Goal: Task Accomplishment & Management: Complete application form

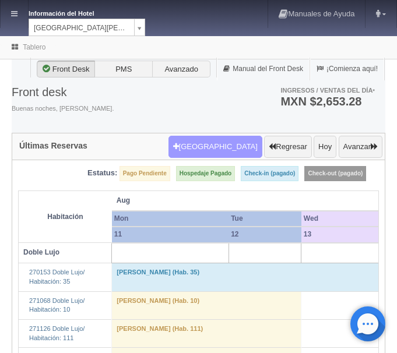
click at [217, 147] on button "Nueva Reserva" at bounding box center [215, 147] width 94 height 22
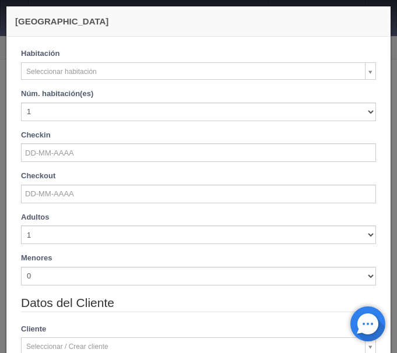
checkbox input "false"
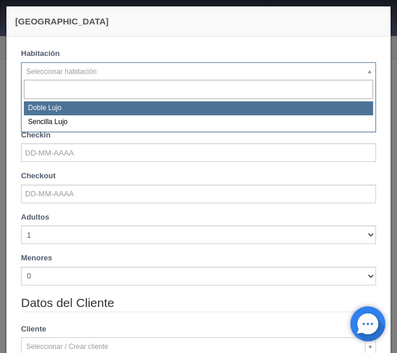
select select "577"
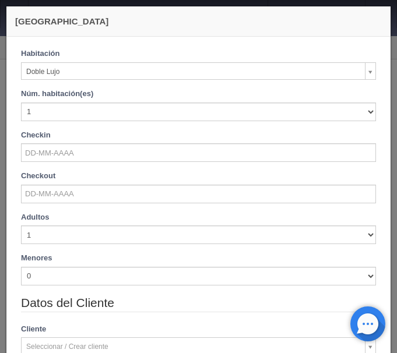
checkbox input "false"
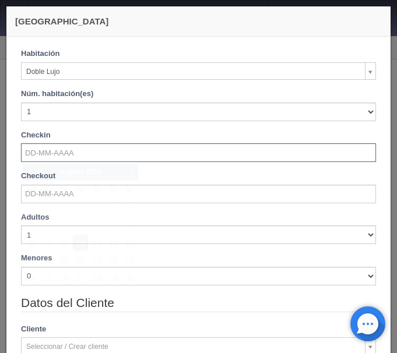
click at [75, 150] on input "text" at bounding box center [198, 152] width 355 height 19
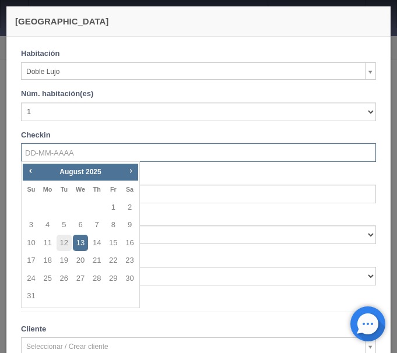
click at [131, 168] on span "Next" at bounding box center [130, 170] width 9 height 9
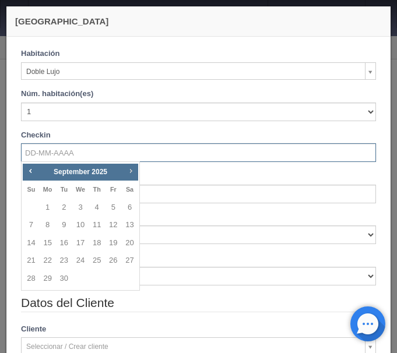
click at [131, 168] on span "Next" at bounding box center [130, 170] width 9 height 9
click at [81, 208] on link "1" at bounding box center [80, 207] width 15 height 17
type input "01-10-2025"
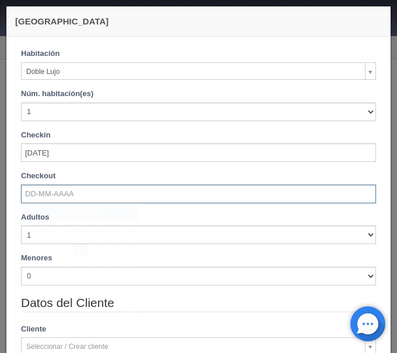
click at [81, 198] on input "text" at bounding box center [198, 194] width 355 height 19
checkbox input "false"
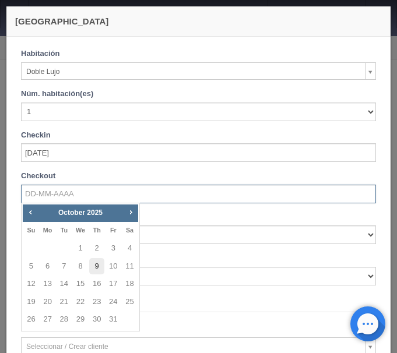
click at [97, 268] on link "9" at bounding box center [96, 266] width 15 height 17
type input "[DATE]"
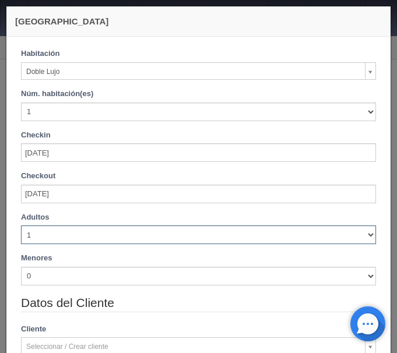
click at [21, 226] on select "1 2 3 4 5 6 7 8 9 10" at bounding box center [198, 235] width 355 height 19
checkbox input "false"
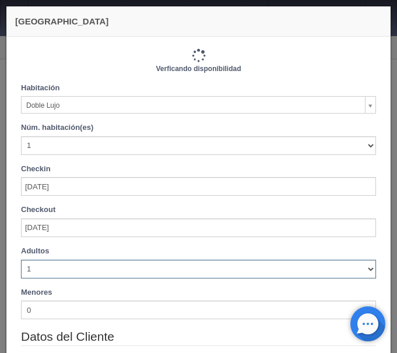
select select "2"
click option "2" at bounding box center [0, 0] width 0 height 0
type input "9760.00"
checkbox input "false"
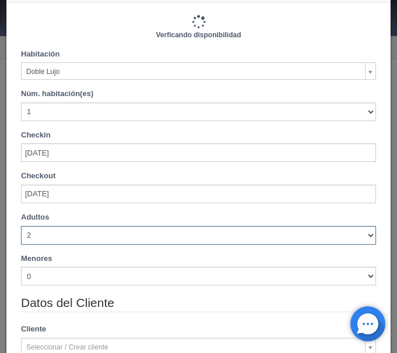
type input "9760.00"
checkbox input "false"
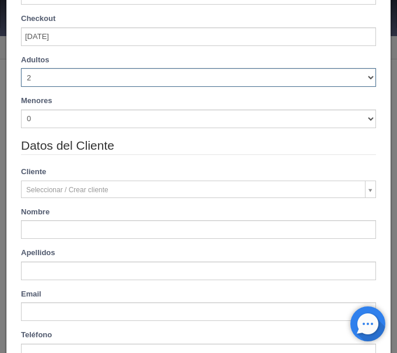
scroll to position [199, 0]
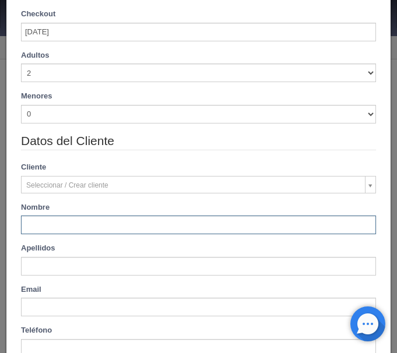
click at [118, 230] on input "text" at bounding box center [198, 225] width 355 height 19
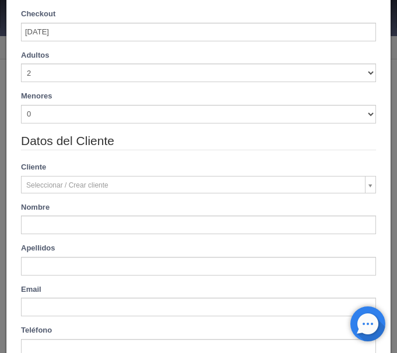
type input "Jesus"
type input "Figueroa"
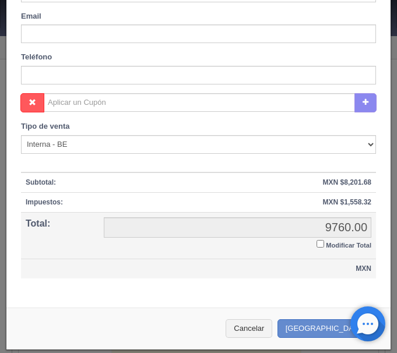
scroll to position [475, 0]
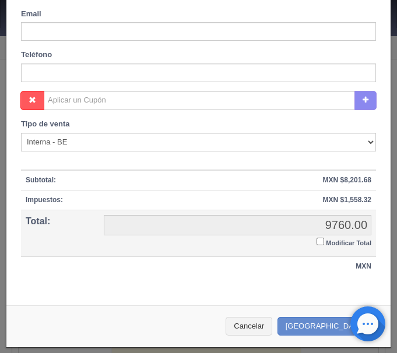
click at [318, 243] on input "Modificar Total" at bounding box center [321, 242] width 8 height 8
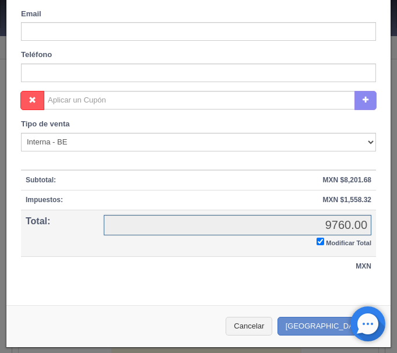
checkbox input "true"
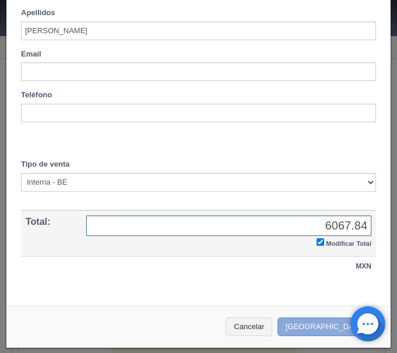
type input "6067.84"
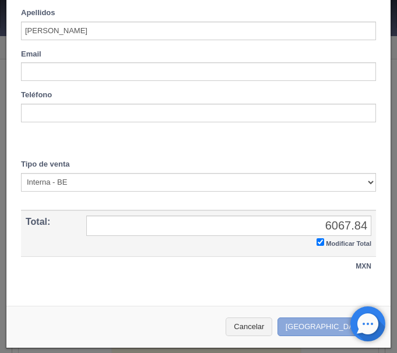
click at [319, 330] on button "[GEOGRAPHIC_DATA]" at bounding box center [328, 327] width 101 height 19
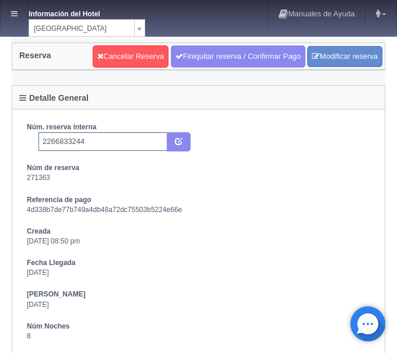
click at [101, 143] on input "2266833244" at bounding box center [102, 141] width 129 height 19
type input "2266833244 Expedia"
click at [180, 141] on icon "submit" at bounding box center [179, 141] width 8 height 8
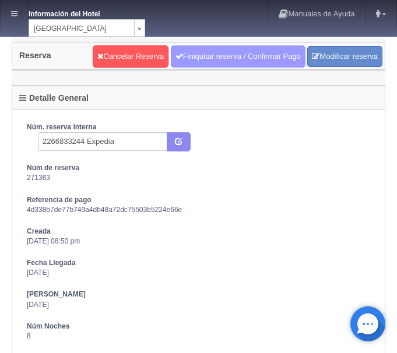
click at [240, 52] on link "Finiquitar reserva / Confirmar Pago" at bounding box center [238, 56] width 135 height 22
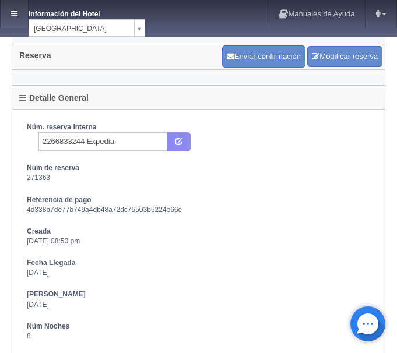
click at [9, 17] on link at bounding box center [14, 14] width 27 height 28
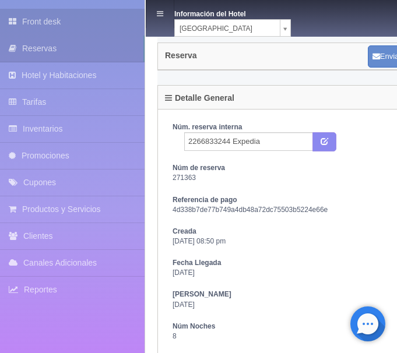
click at [46, 24] on link "Front desk" at bounding box center [72, 22] width 145 height 26
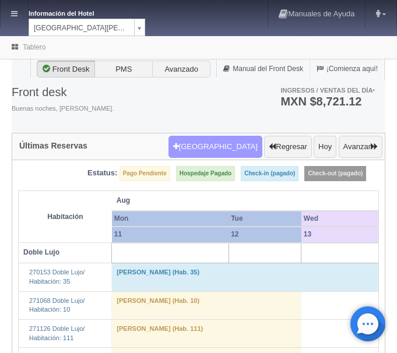
click at [218, 145] on button "Nueva Reserva" at bounding box center [215, 147] width 94 height 22
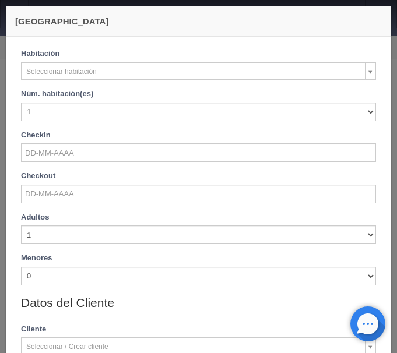
checkbox input "false"
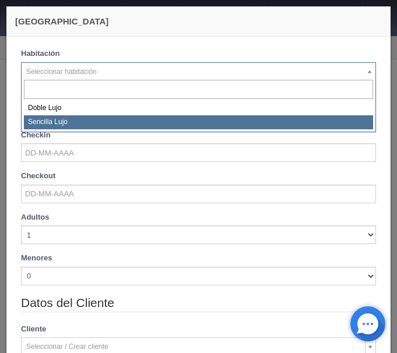
select select "576"
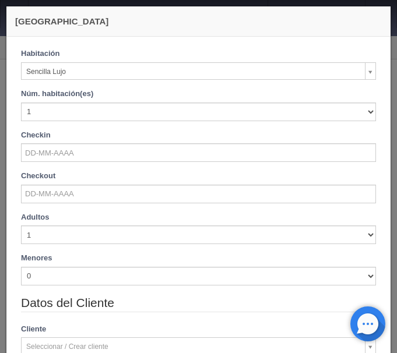
checkbox input "false"
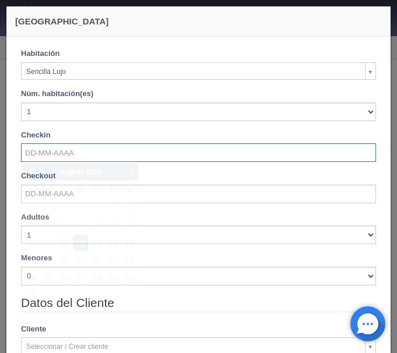
click at [57, 161] on input "text" at bounding box center [198, 152] width 355 height 19
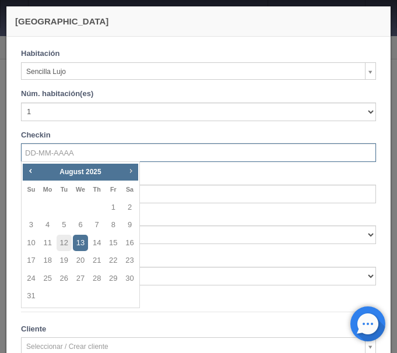
click at [132, 171] on span "Next" at bounding box center [130, 170] width 9 height 9
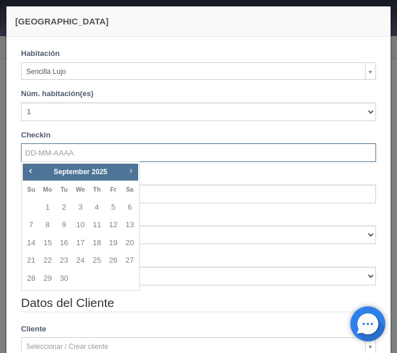
click at [132, 170] on span "Next" at bounding box center [130, 170] width 9 height 9
click at [94, 202] on link "2" at bounding box center [96, 207] width 15 height 17
type input "02-10-2025"
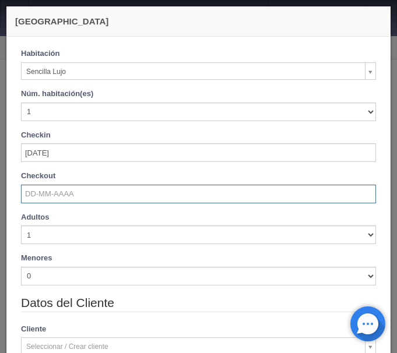
click at [45, 195] on input "text" at bounding box center [198, 194] width 355 height 19
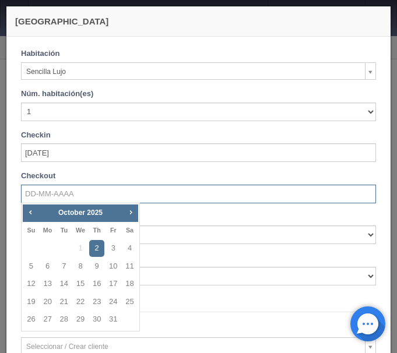
checkbox input "false"
click at [110, 269] on link "10" at bounding box center [113, 266] width 15 height 17
type input "10-10-2025"
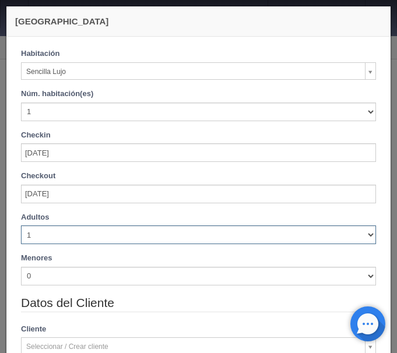
click at [21, 226] on select "1 2 3 4 5 6 7 8 9 10" at bounding box center [198, 235] width 355 height 19
checkbox input "false"
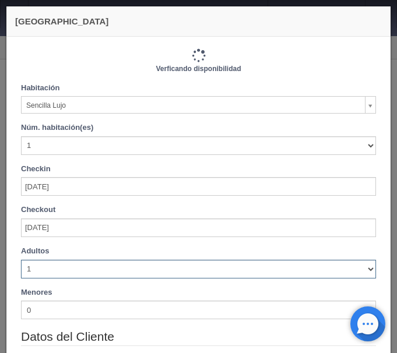
select select "2"
click option "2" at bounding box center [0, 0] width 0 height 0
type input "9200.00"
checkbox input "false"
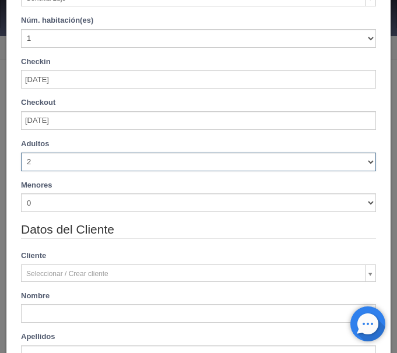
type input "9200.00"
checkbox input "false"
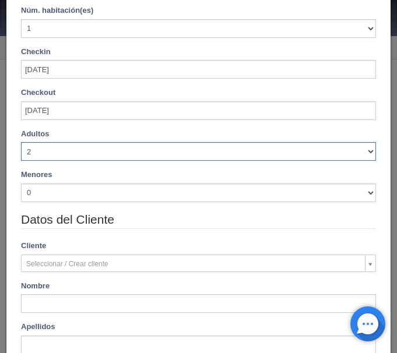
scroll to position [150, 0]
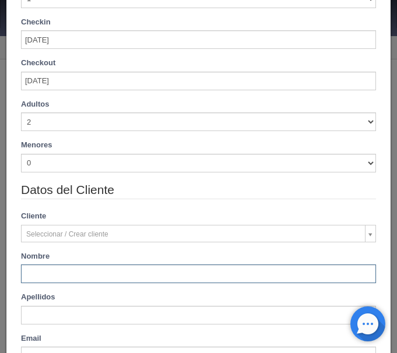
click at [58, 274] on input "text" at bounding box center [198, 274] width 355 height 19
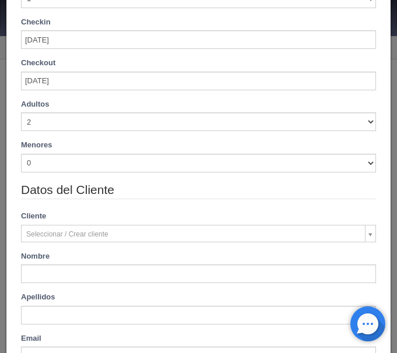
type input "Claudia"
type input "Figuero"
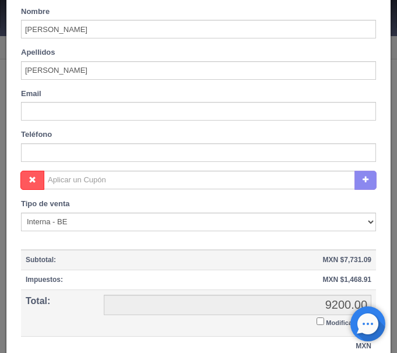
scroll to position [475, 0]
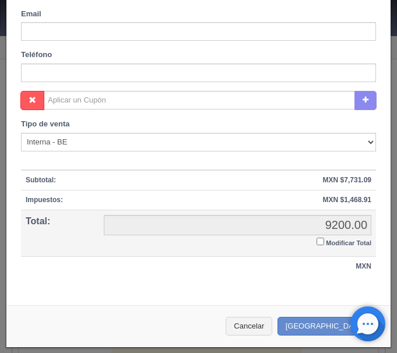
click at [321, 238] on input "Modificar Total" at bounding box center [321, 242] width 8 height 8
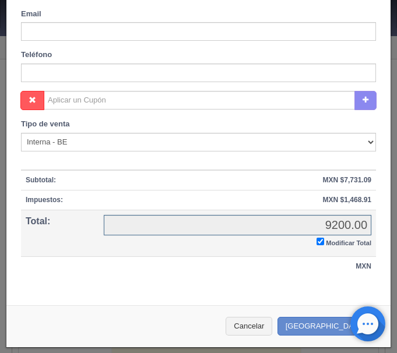
checkbox input "true"
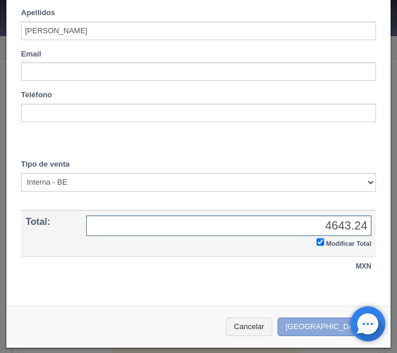
type input "4643.24"
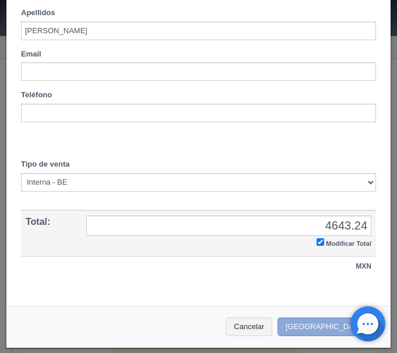
click at [312, 326] on button "[GEOGRAPHIC_DATA]" at bounding box center [328, 327] width 101 height 19
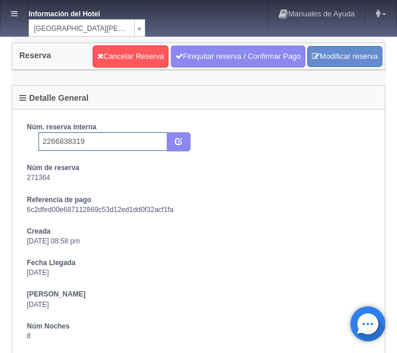
click at [101, 145] on input "2266838319" at bounding box center [102, 141] width 129 height 19
type input "2266838319 Expedia"
click at [178, 143] on icon "submit" at bounding box center [179, 141] width 8 height 8
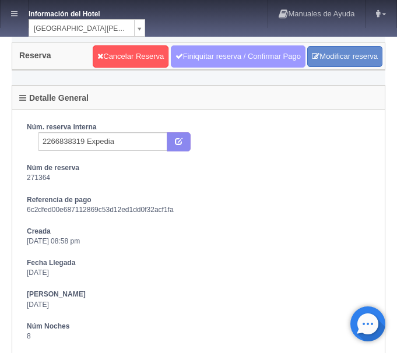
click at [184, 65] on link "Finiquitar reserva / Confirmar Pago" at bounding box center [238, 56] width 135 height 22
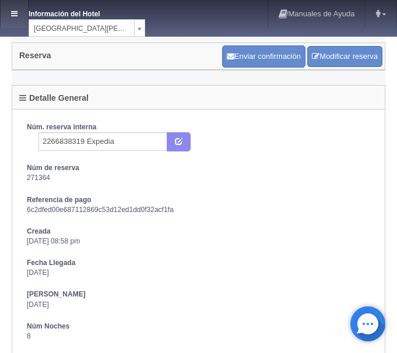
click at [16, 16] on icon at bounding box center [14, 14] width 6 height 8
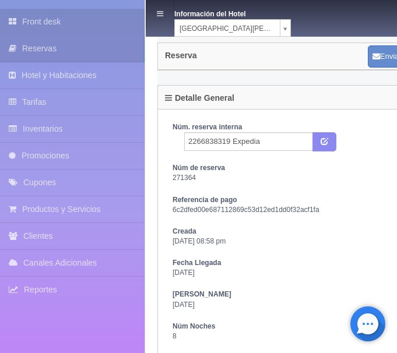
click at [28, 22] on link "Front desk" at bounding box center [72, 22] width 145 height 26
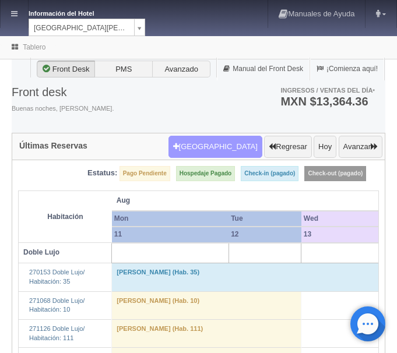
click at [223, 152] on button "[GEOGRAPHIC_DATA]" at bounding box center [215, 147] width 94 height 22
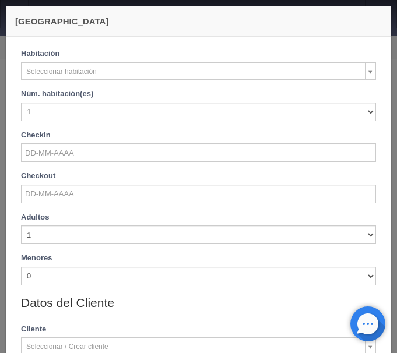
checkbox input "false"
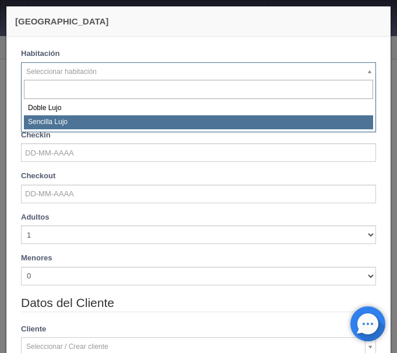
select select "576"
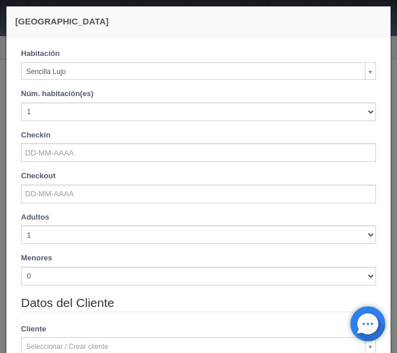
checkbox input "false"
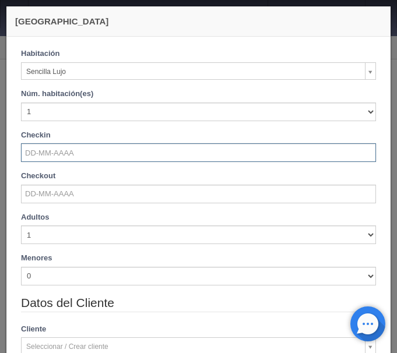
click at [50, 153] on input "text" at bounding box center [198, 152] width 355 height 19
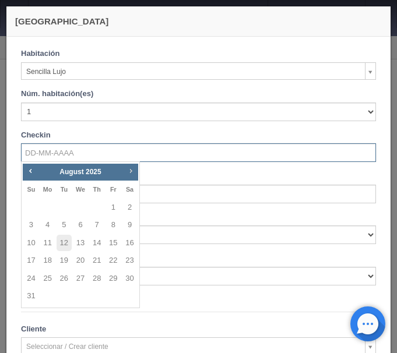
click at [131, 173] on span "Next" at bounding box center [130, 170] width 9 height 9
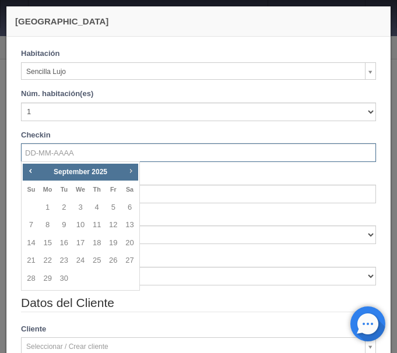
click at [131, 173] on span "Next" at bounding box center [130, 170] width 9 height 9
click at [96, 205] on link "2" at bounding box center [96, 207] width 15 height 17
type input "[DATE]"
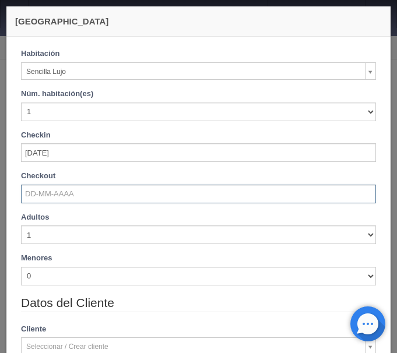
click at [73, 193] on input "text" at bounding box center [198, 194] width 355 height 19
checkbox input "false"
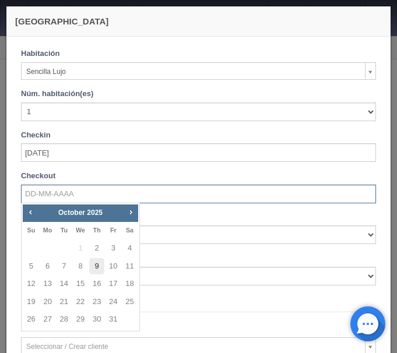
click at [90, 266] on link "9" at bounding box center [96, 266] width 15 height 17
type input "[DATE]"
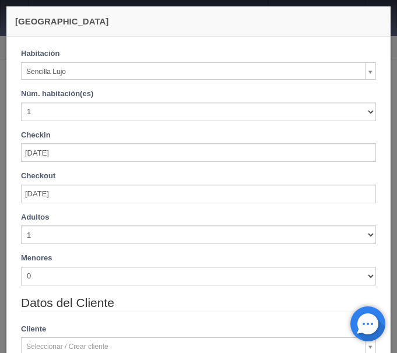
checkbox input "false"
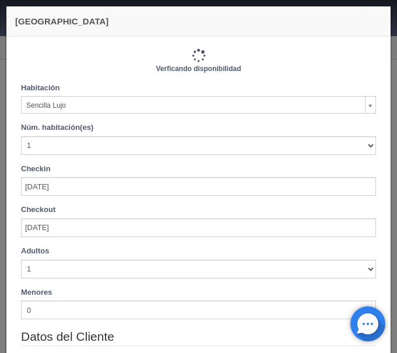
type input "8050.00"
checkbox input "false"
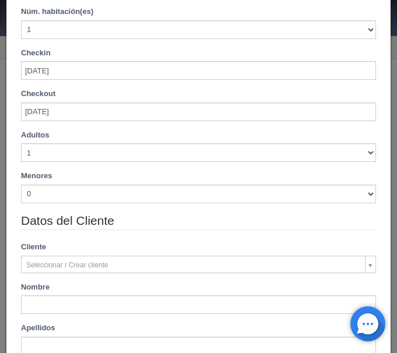
scroll to position [147, 0]
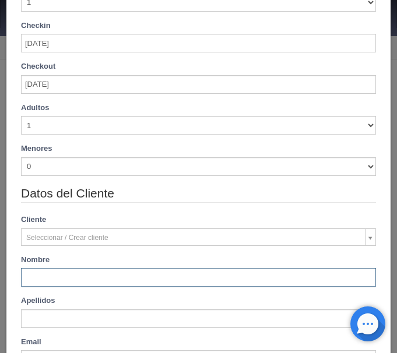
click at [38, 281] on input "text" at bounding box center [198, 277] width 355 height 19
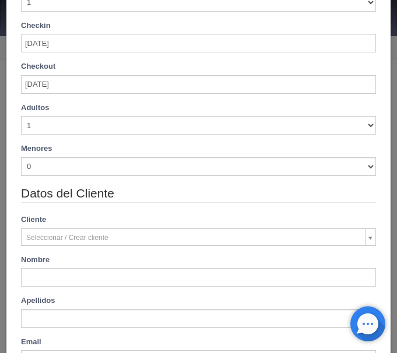
scroll to position [159, 0]
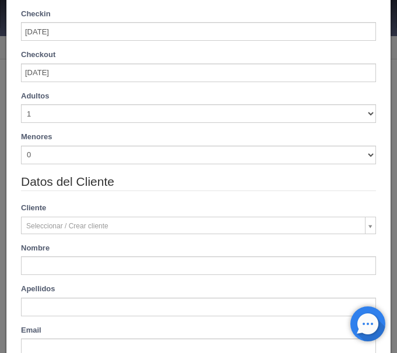
type input "[PERSON_NAME]"
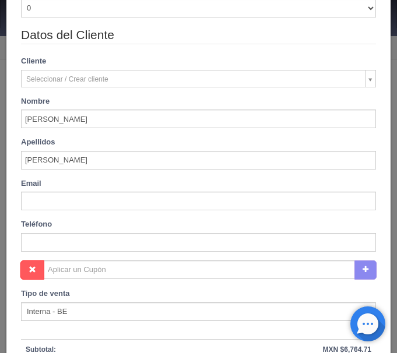
scroll to position [475, 0]
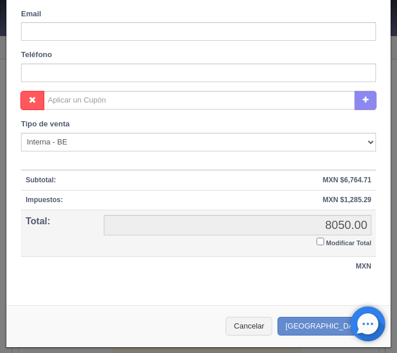
click at [321, 241] on input "Modificar Total" at bounding box center [321, 242] width 8 height 8
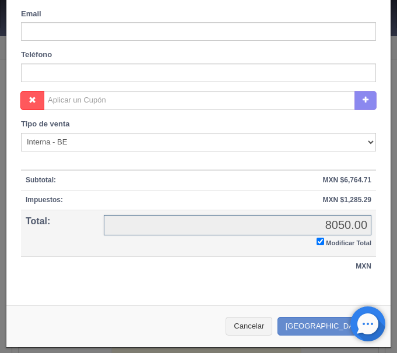
checkbox input "true"
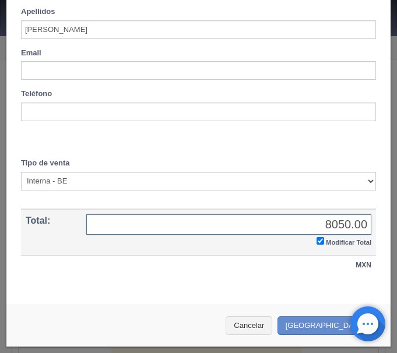
scroll to position [435, 0]
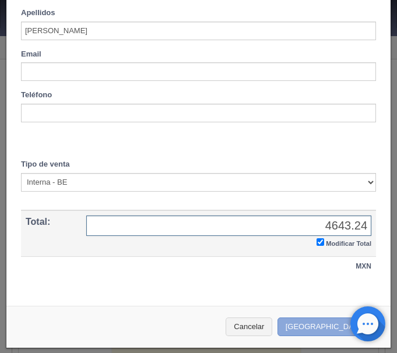
type input "4643.24"
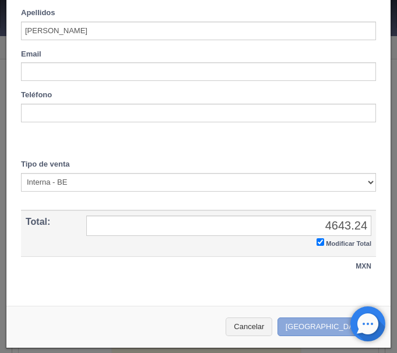
click at [326, 319] on button "Crear Reserva" at bounding box center [328, 327] width 101 height 19
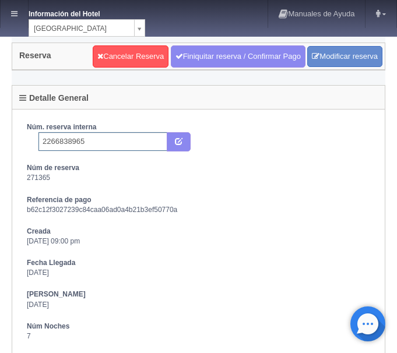
click at [107, 144] on input "2266838965" at bounding box center [102, 141] width 129 height 19
type input "2266838965 Expedia"
click at [183, 142] on button "submit" at bounding box center [179, 142] width 24 height 20
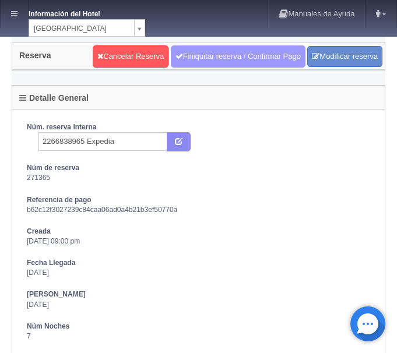
click at [216, 60] on link "Finiquitar reserva / Confirmar Pago" at bounding box center [238, 56] width 135 height 22
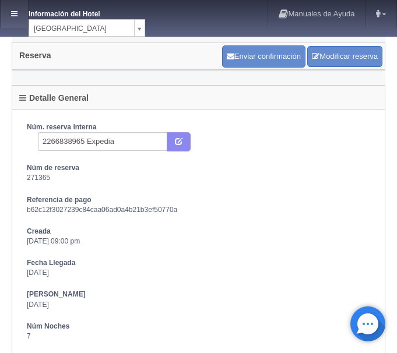
click at [15, 13] on icon at bounding box center [14, 14] width 6 height 8
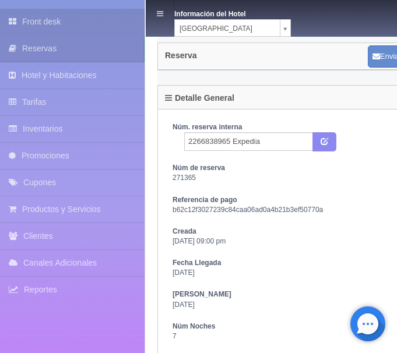
click at [44, 23] on link "Front desk" at bounding box center [72, 22] width 145 height 26
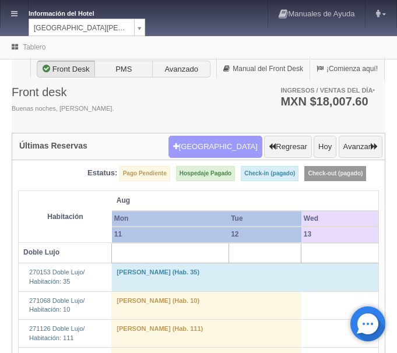
click at [222, 155] on button "Nueva Reserva" at bounding box center [215, 147] width 94 height 22
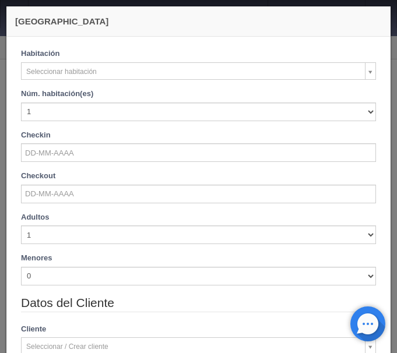
checkbox input "false"
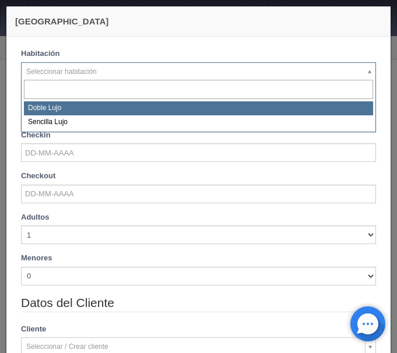
select select "577"
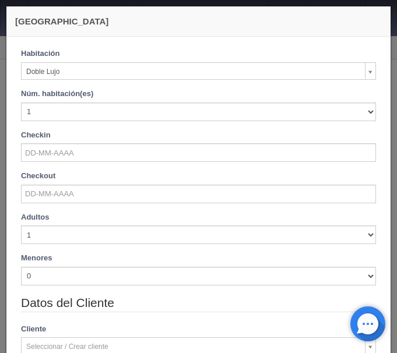
checkbox input "false"
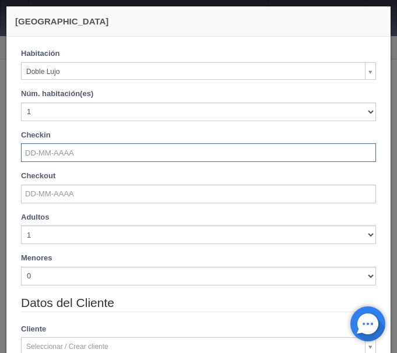
click at [65, 158] on input "text" at bounding box center [198, 152] width 355 height 19
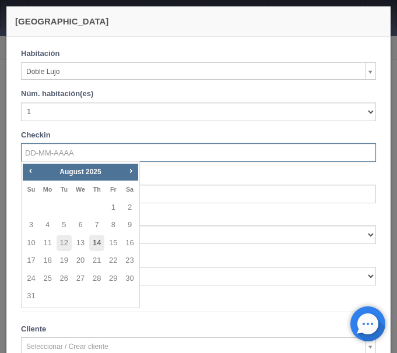
click at [96, 238] on link "14" at bounding box center [96, 243] width 15 height 17
type input "[DATE]"
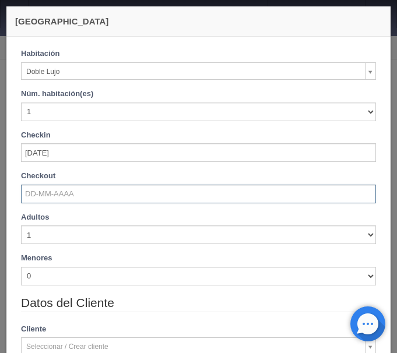
click at [70, 194] on input "text" at bounding box center [198, 194] width 355 height 19
checkbox input "false"
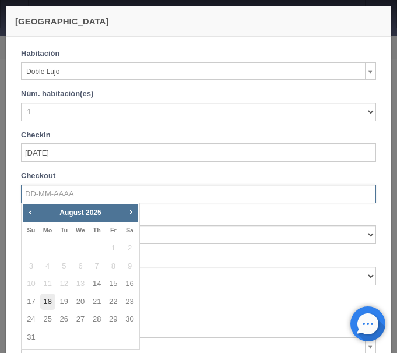
click at [45, 301] on link "18" at bounding box center [47, 302] width 15 height 17
type input "[DATE]"
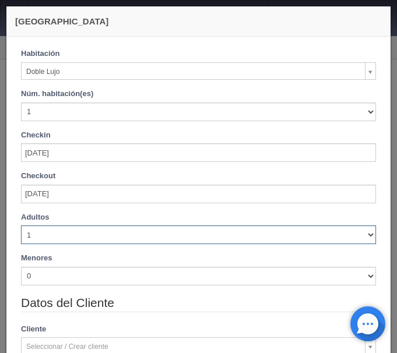
click at [21, 226] on select "1 2 3 4 5 6 7 8 9 10" at bounding box center [198, 235] width 355 height 19
checkbox input "false"
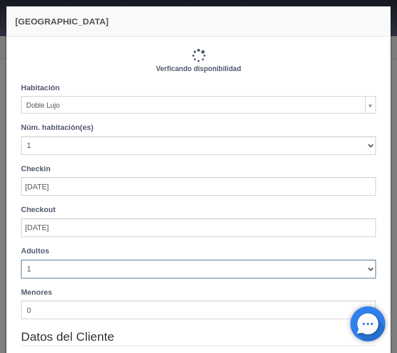
select select "3"
click option "3" at bounding box center [0, 0] width 0 height 0
type input "4880.00"
checkbox input "false"
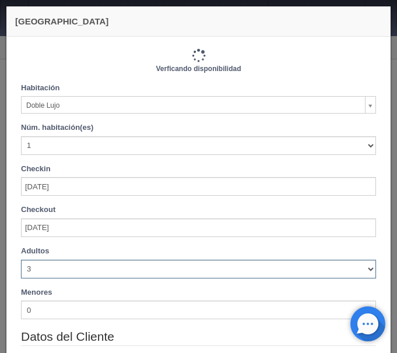
type input "5520.00"
checkbox input "false"
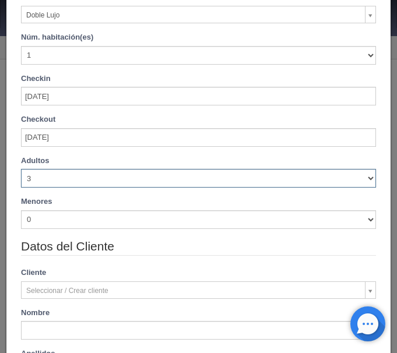
scroll to position [196, 0]
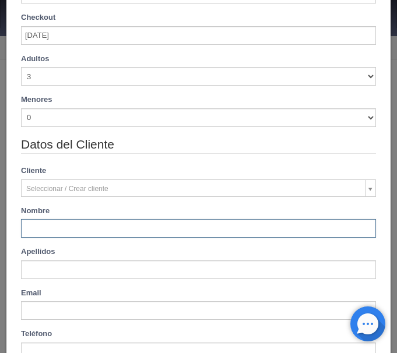
click at [68, 227] on input "text" at bounding box center [198, 228] width 355 height 19
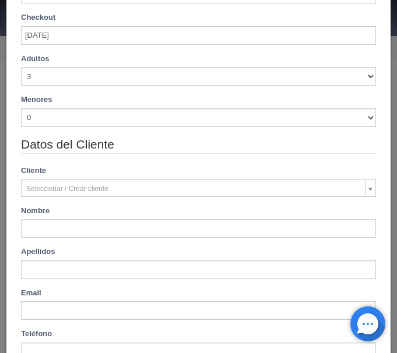
type input "[PERSON_NAME]"
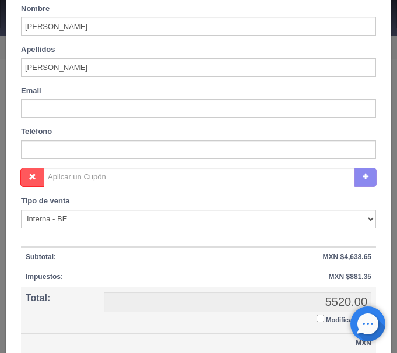
scroll to position [475, 0]
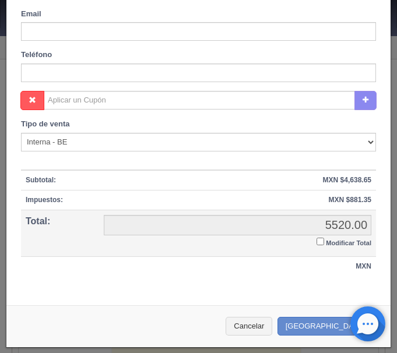
click at [321, 242] on input "Modificar Total" at bounding box center [321, 242] width 8 height 8
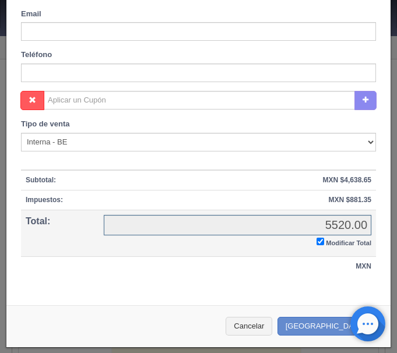
checkbox input "true"
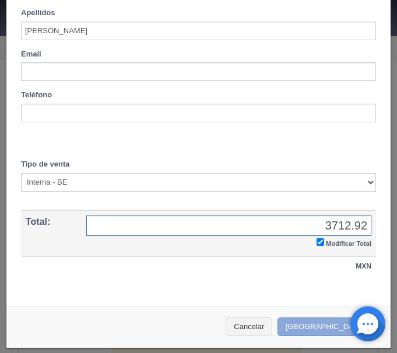
type input "3712.92"
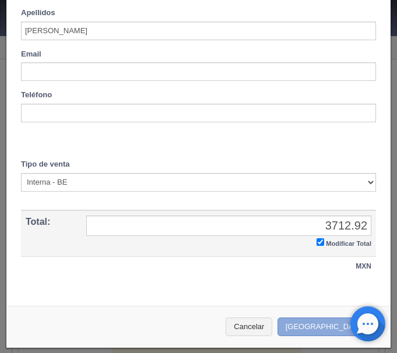
click at [324, 328] on button "Crear Reserva" at bounding box center [328, 327] width 101 height 19
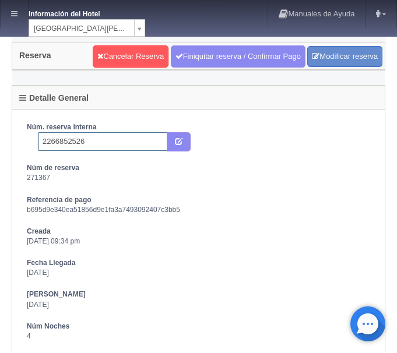
click at [111, 147] on input "2266852526" at bounding box center [102, 141] width 129 height 19
type input "2266852526 Expedia"
click at [183, 138] on button "submit" at bounding box center [179, 142] width 24 height 20
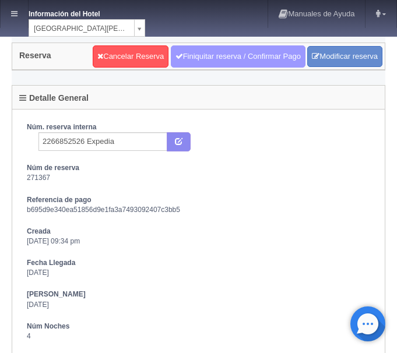
click at [202, 59] on link "Finiquitar reserva / Confirmar Pago" at bounding box center [238, 56] width 135 height 22
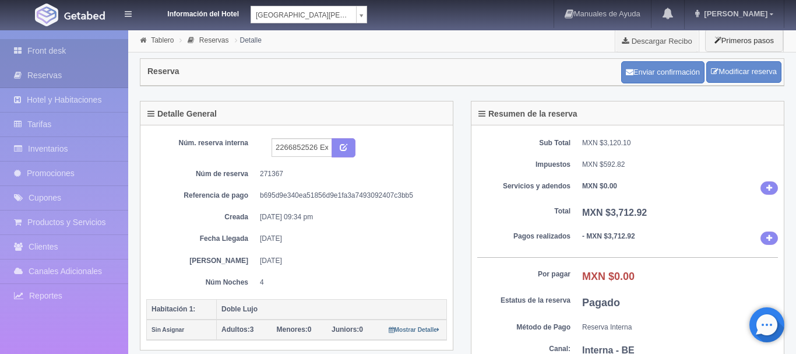
click at [44, 48] on link "Front desk" at bounding box center [64, 51] width 128 height 24
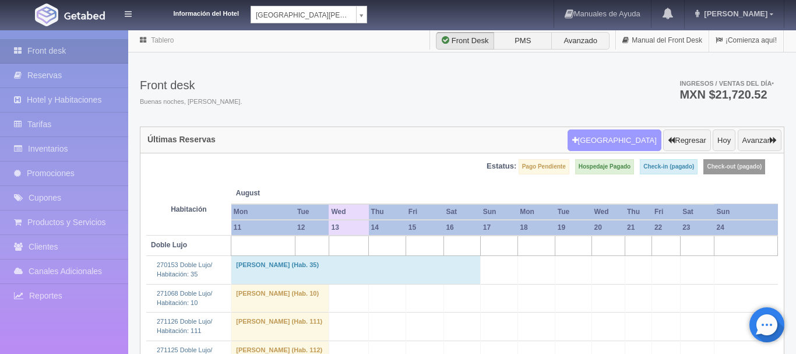
click at [614, 143] on button "[GEOGRAPHIC_DATA]" at bounding box center [615, 140] width 94 height 22
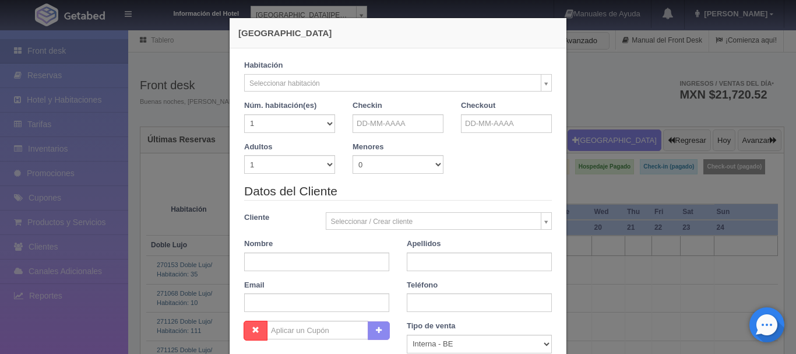
checkbox input "false"
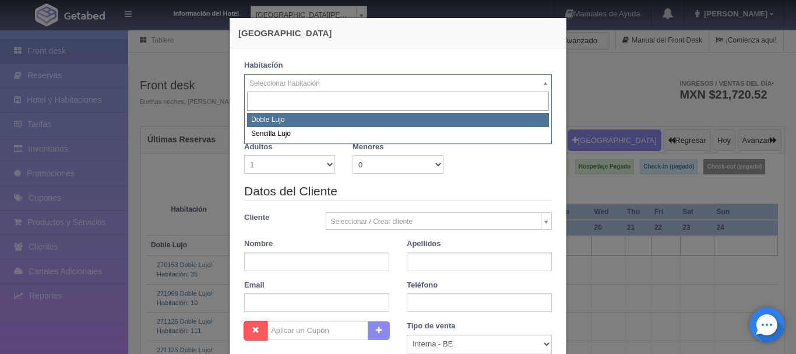
select select "577"
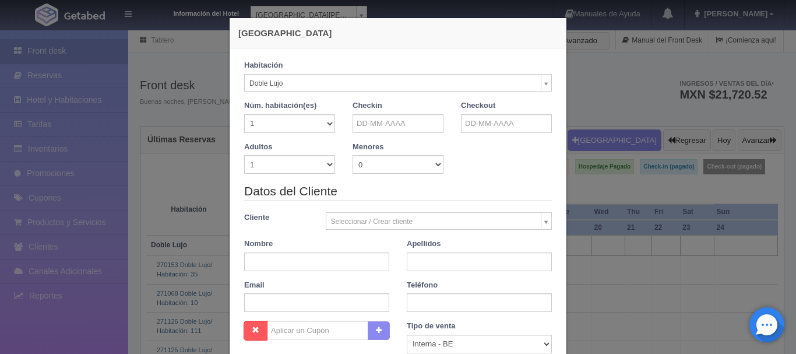
checkbox input "false"
click at [374, 127] on input "text" at bounding box center [398, 123] width 91 height 19
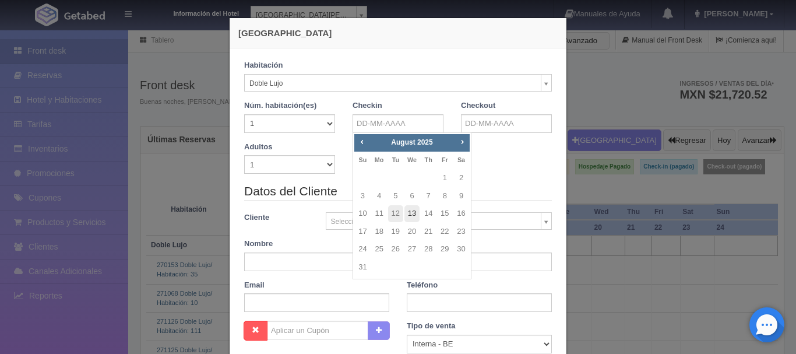
click at [412, 213] on link "13" at bounding box center [412, 213] width 15 height 17
type input "[DATE]"
checkbox input "false"
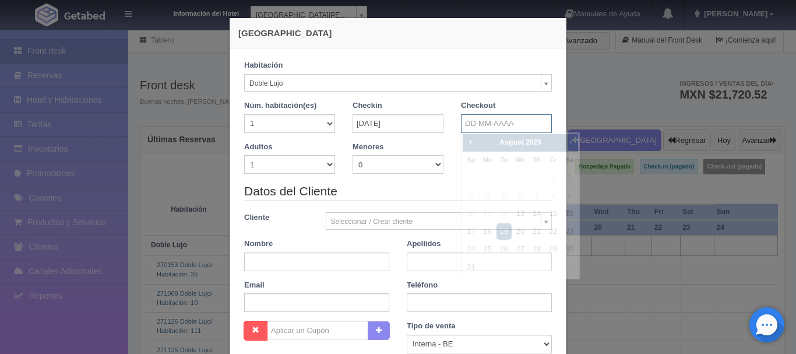
click at [480, 123] on input "text" at bounding box center [506, 123] width 91 height 19
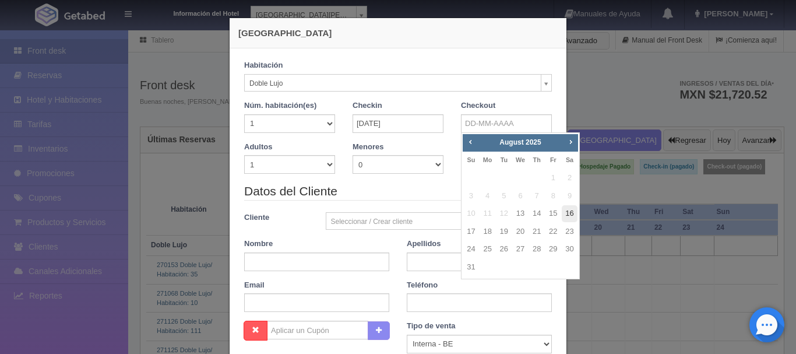
click at [567, 215] on link "16" at bounding box center [569, 213] width 15 height 17
type input "[DATE]"
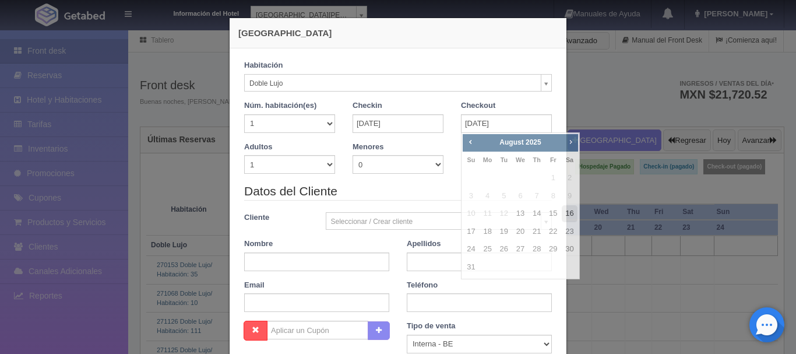
checkbox input "false"
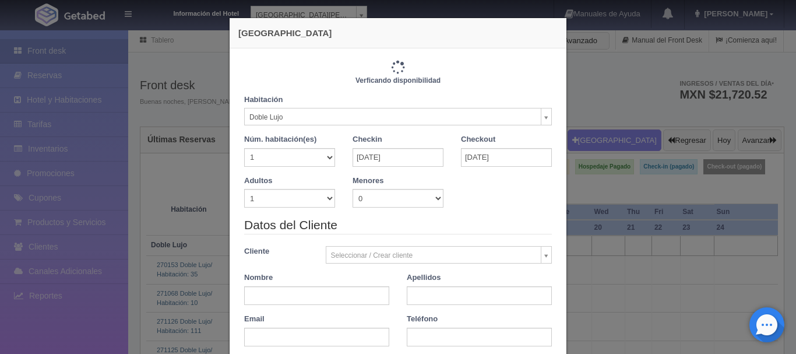
type input "3660.00"
checkbox input "false"
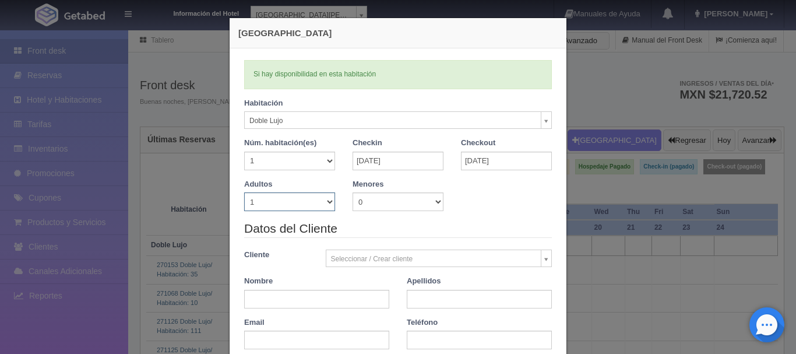
click at [244, 192] on select "1 2 3 4 5 6 7 8 9 10" at bounding box center [289, 201] width 91 height 19
select select "2"
click option "2" at bounding box center [0, 0] width 0 height 0
checkbox input "false"
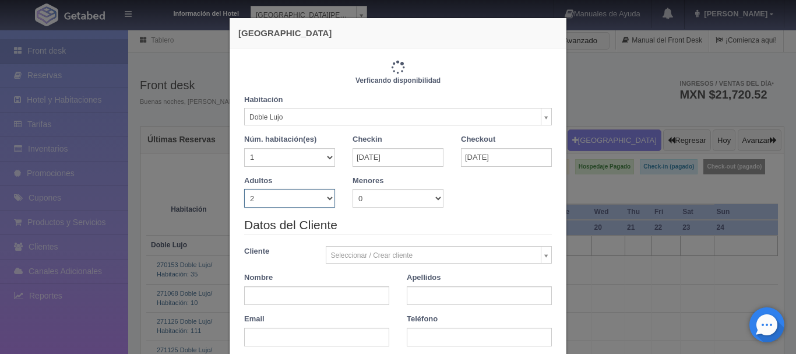
type input "3660.00"
checkbox input "false"
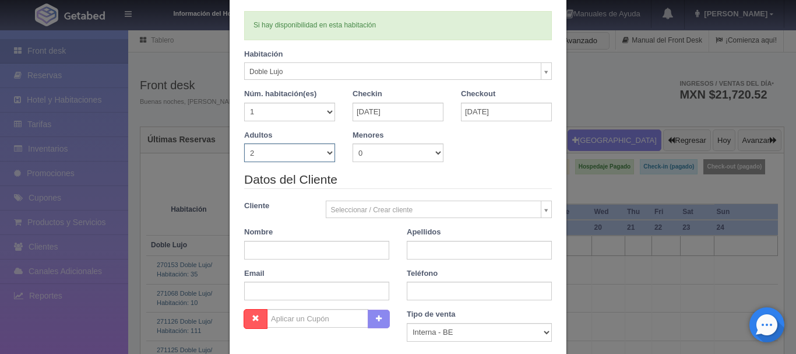
scroll to position [98, 0]
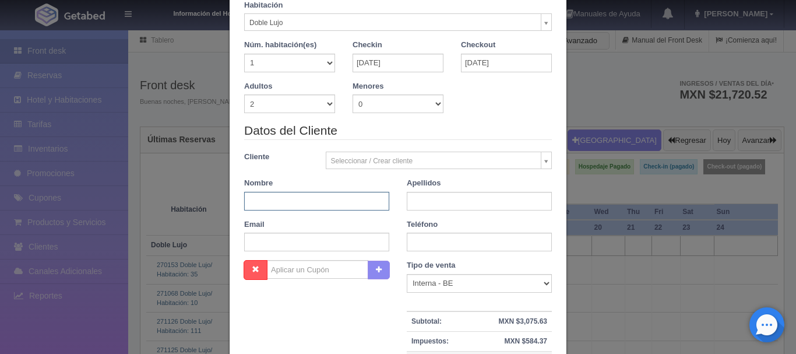
click at [319, 198] on input "text" at bounding box center [316, 201] width 145 height 19
type input "[PERSON_NAME]"
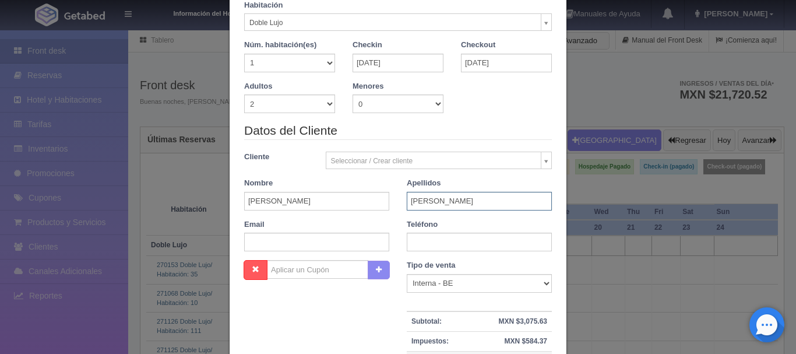
type input "Alcantara Vazquez"
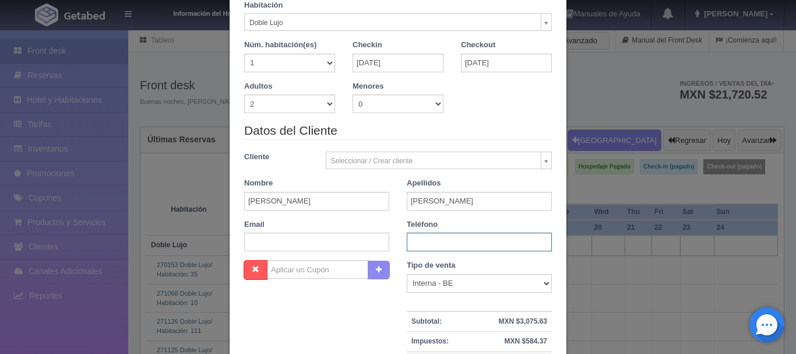
click at [444, 245] on input "text" at bounding box center [479, 242] width 145 height 19
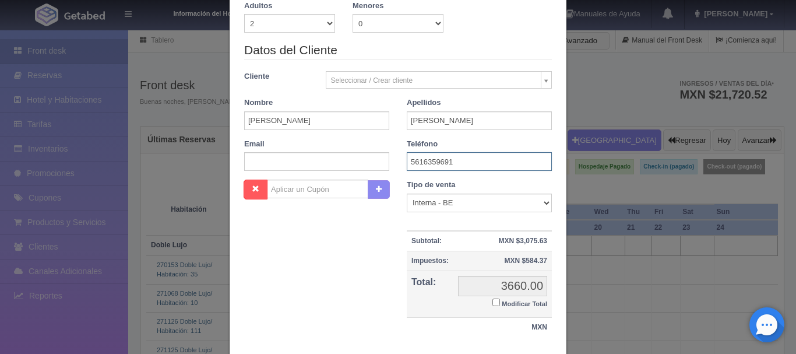
scroll to position [196, 0]
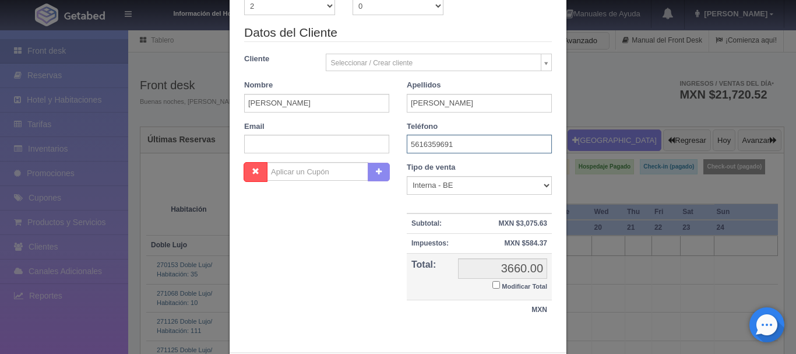
type input "5616359691"
click at [498, 286] on input "Modificar Total" at bounding box center [497, 285] width 8 height 8
checkbox input "true"
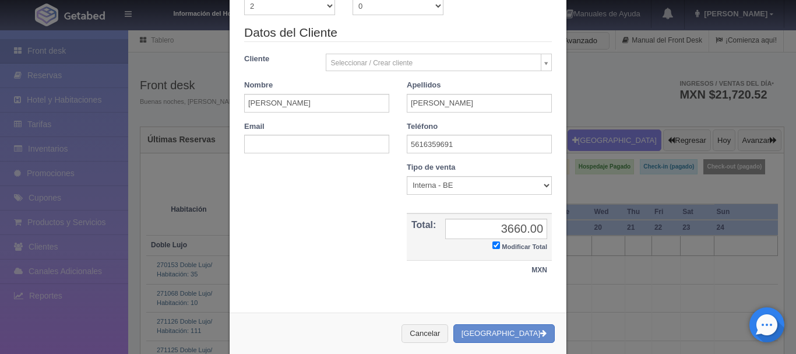
click at [454, 289] on div "Nombre Cupón : Descuentos : Tipo de venta Correo Electronico Interna - BE Llama…" at bounding box center [398, 226] width 325 height 129
click at [501, 332] on button "[GEOGRAPHIC_DATA]" at bounding box center [504, 333] width 101 height 19
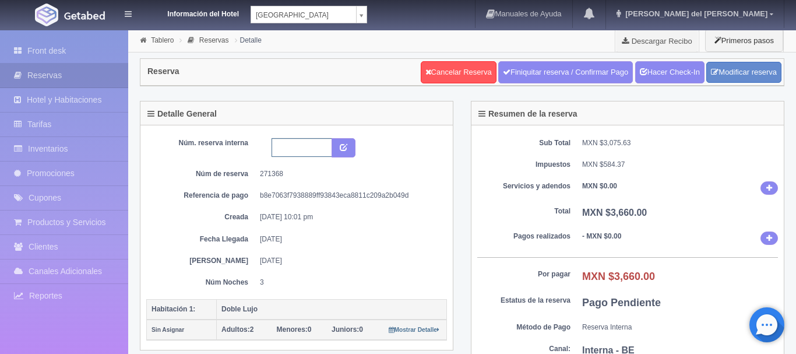
click at [314, 152] on input "text" at bounding box center [302, 147] width 61 height 19
type input "Reserva x Telefono"
click at [343, 146] on icon "submit" at bounding box center [344, 147] width 8 height 8
click at [68, 44] on link "Front desk" at bounding box center [64, 51] width 128 height 24
